Goal: Find contact information: Find contact information

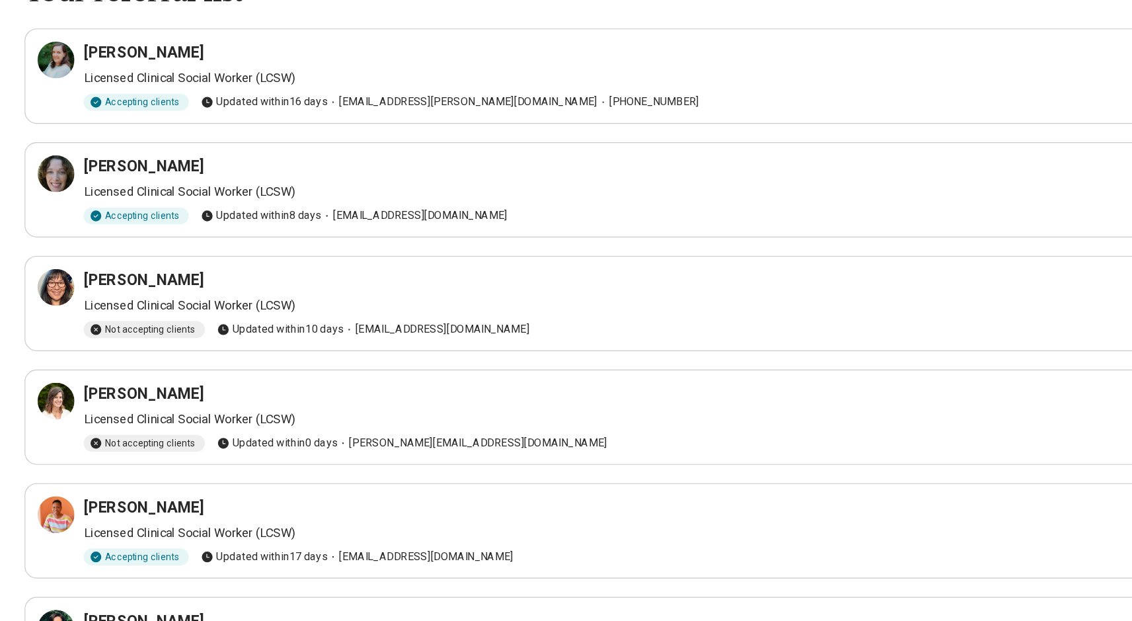
scroll to position [83, 0]
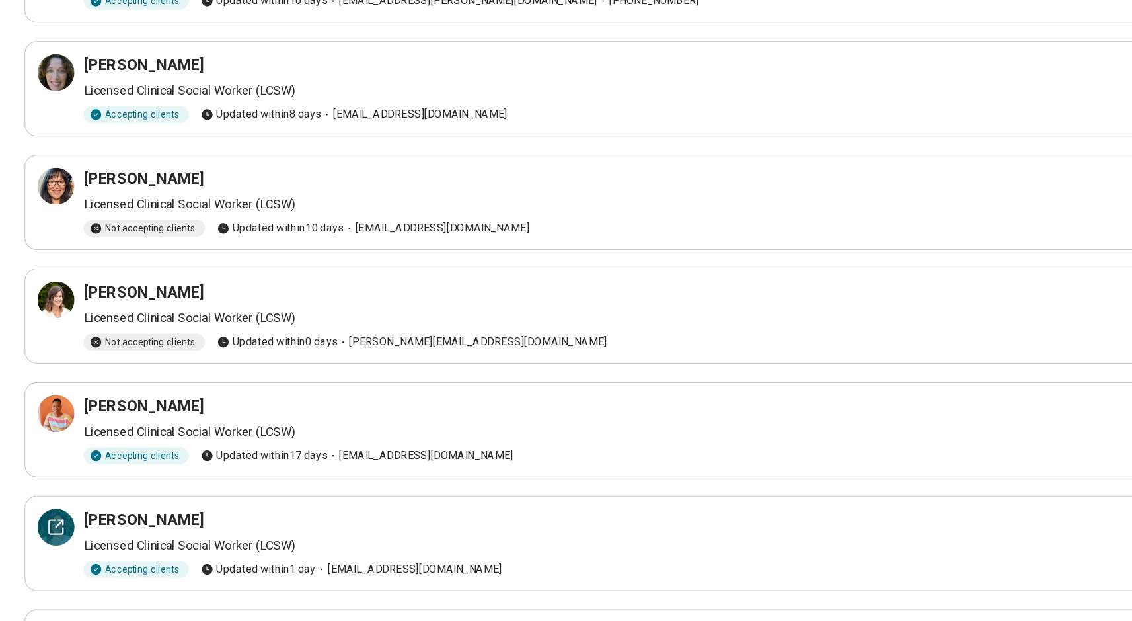
click at [38, 524] on div at bounding box center [48, 540] width 32 height 32
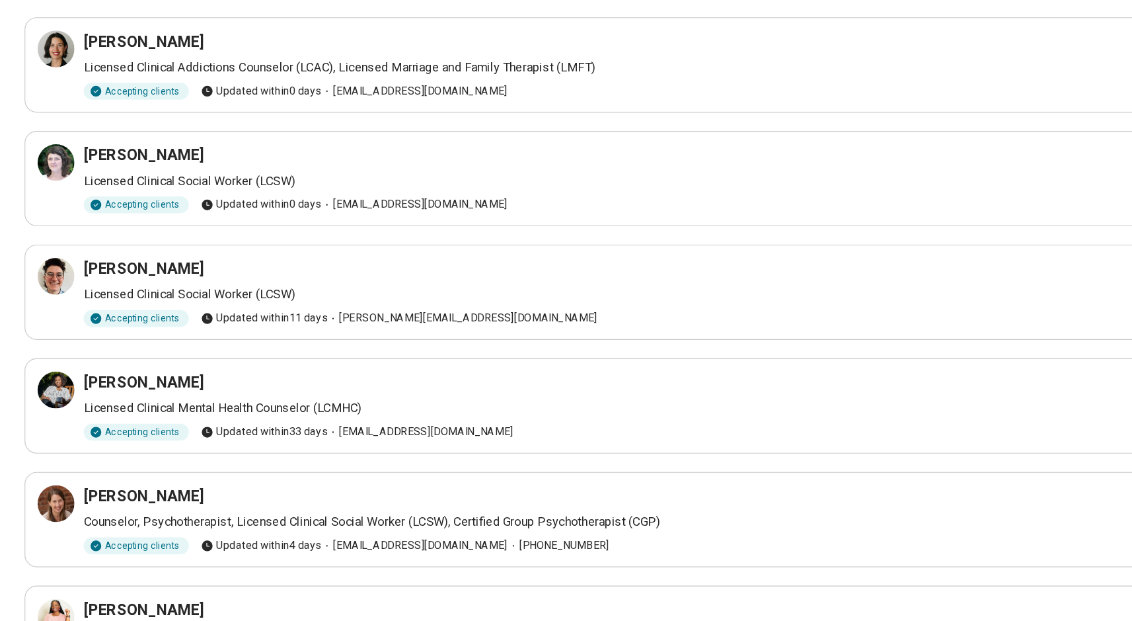
scroll to position [675, 0]
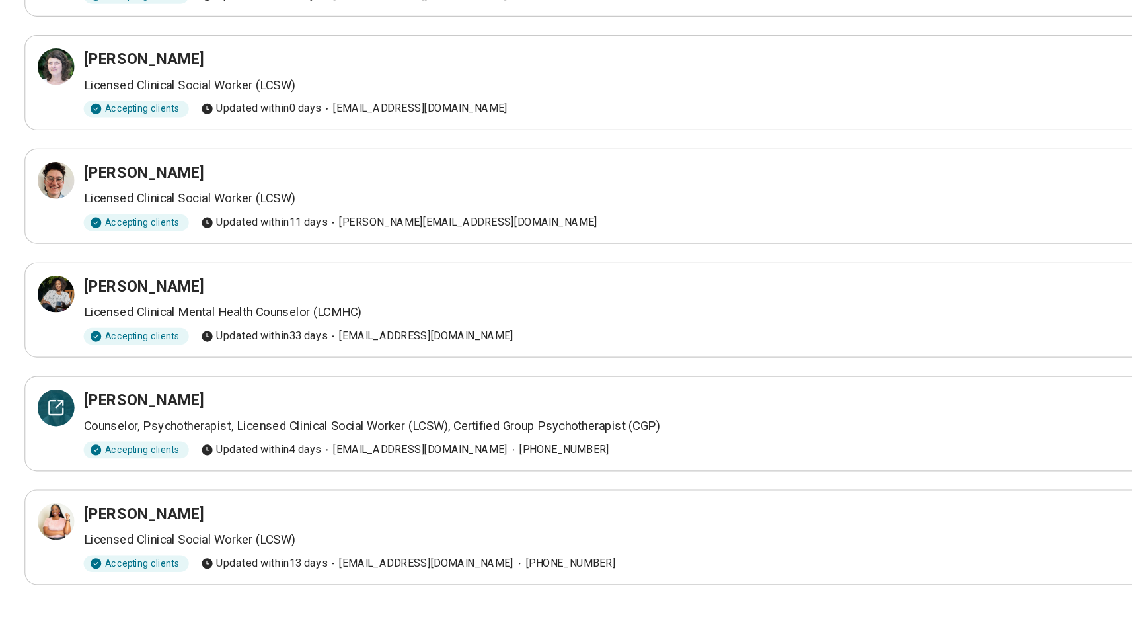
click at [48, 431] on icon at bounding box center [51, 434] width 6 height 6
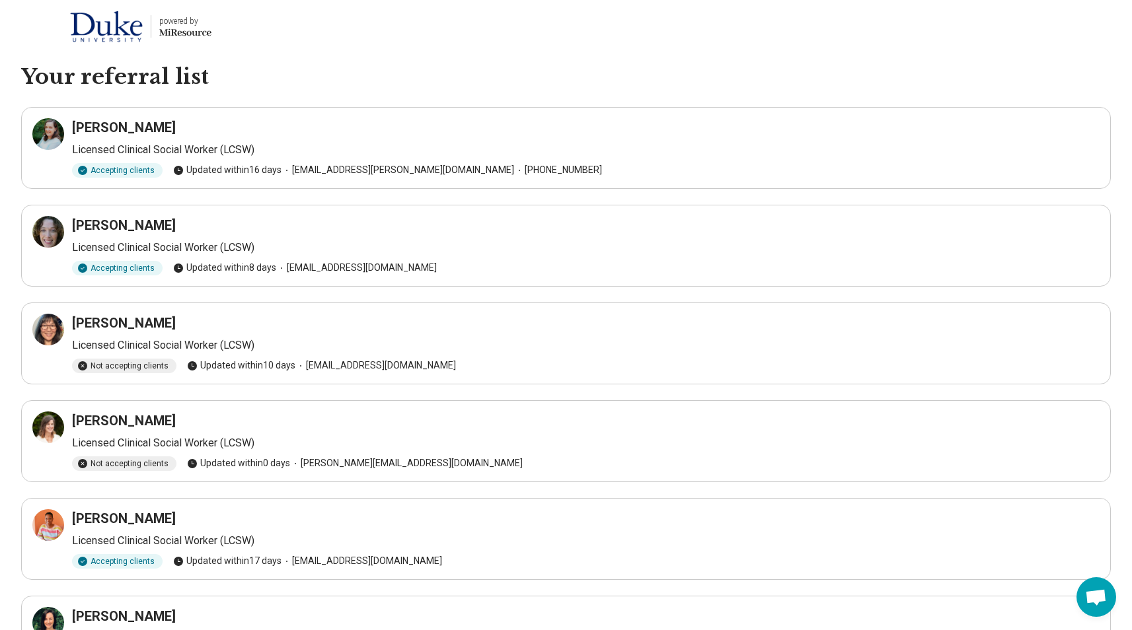
scroll to position [0, 0]
click at [51, 238] on icon at bounding box center [48, 232] width 12 height 12
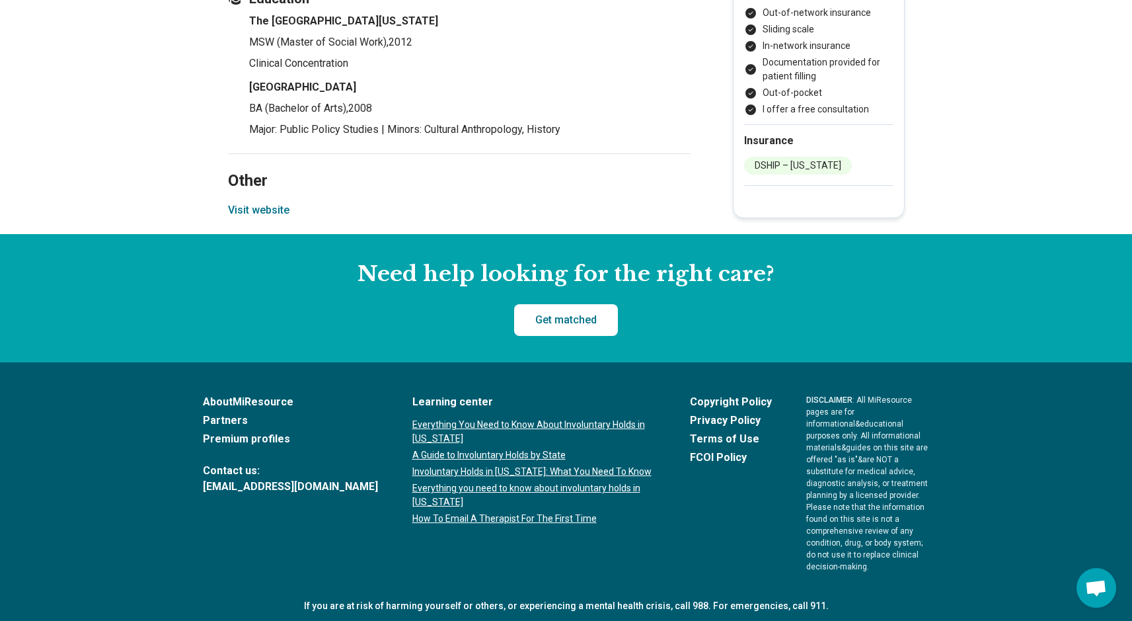
scroll to position [1878, 0]
click at [263, 211] on button "Visit website" at bounding box center [258, 211] width 61 height 16
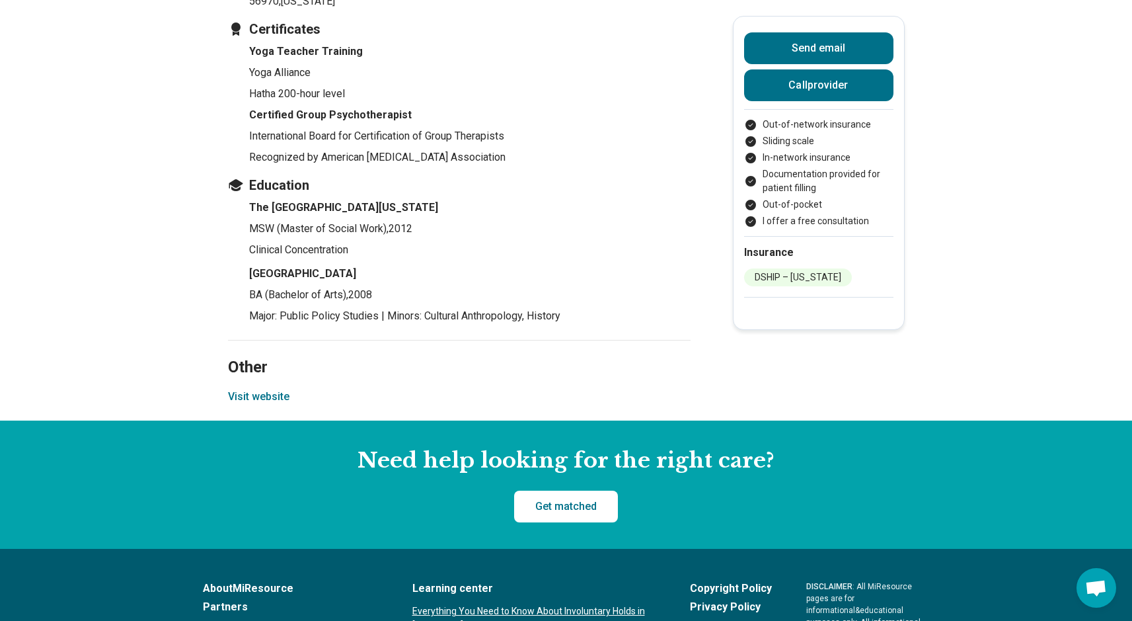
scroll to position [1629, 0]
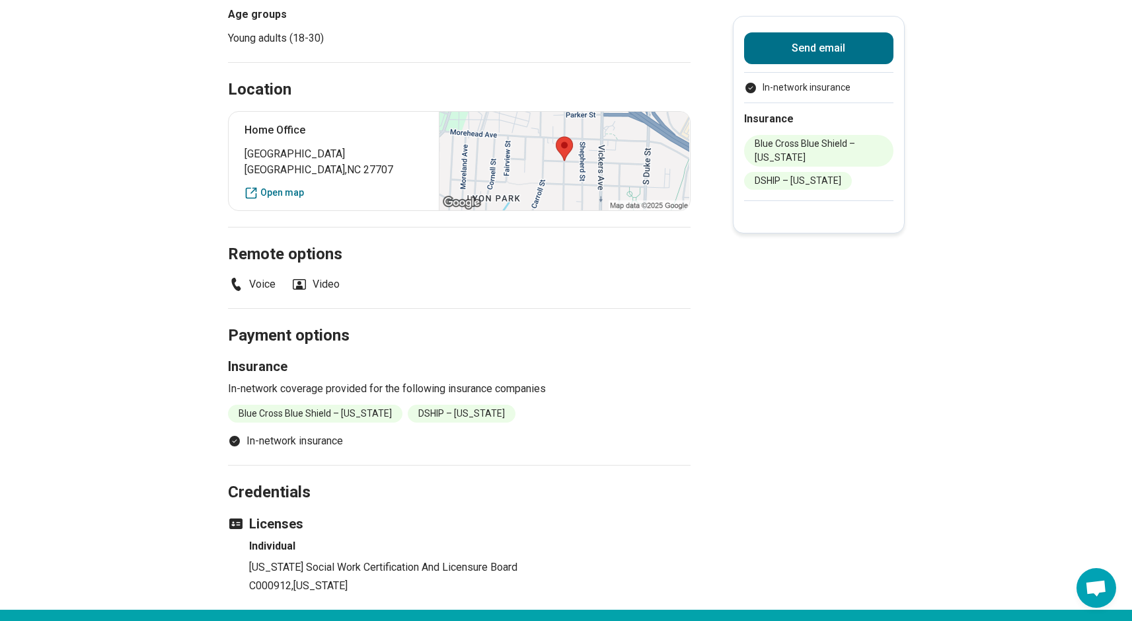
scroll to position [354, 0]
